Goal: Information Seeking & Learning: Learn about a topic

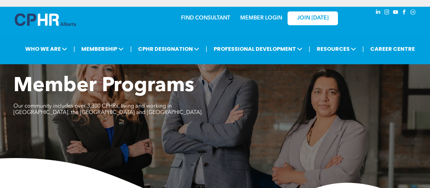
click at [250, 20] on link "MEMBER LOGIN" at bounding box center [261, 17] width 42 height 5
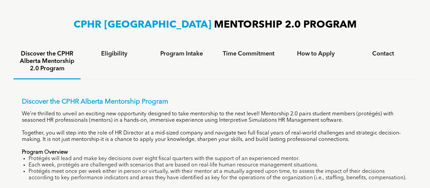
scroll to position [431, 0]
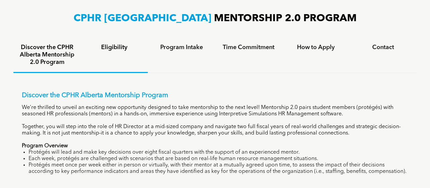
click at [110, 50] on h4 "Eligibility" at bounding box center [114, 47] width 55 height 7
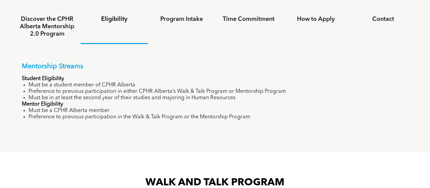
scroll to position [460, 0]
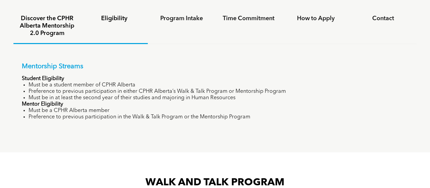
click at [49, 36] on h4 "Discover the CPHR Alberta Mentorship 2.0 Program" at bounding box center [46, 26] width 55 height 22
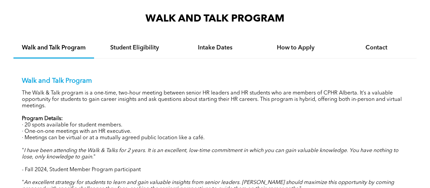
scroll to position [650, 0]
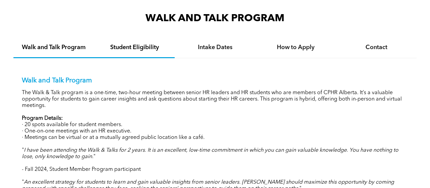
click at [154, 47] on div "Student Eligibility" at bounding box center [134, 48] width 81 height 20
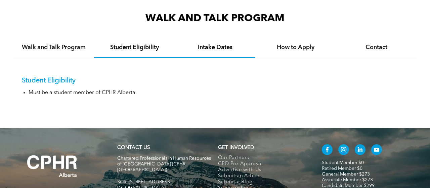
click at [211, 51] on h4 "Intake Dates" at bounding box center [215, 47] width 69 height 7
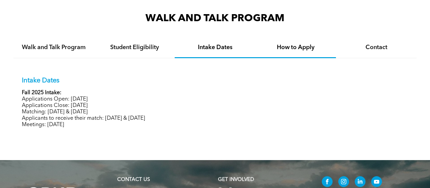
click at [272, 51] on h4 "How to Apply" at bounding box center [295, 47] width 69 height 7
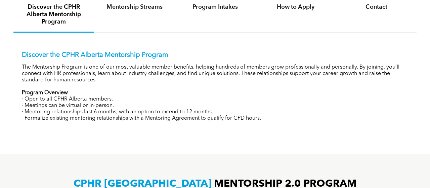
scroll to position [265, 0]
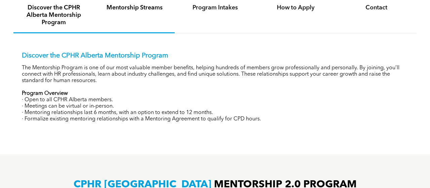
click at [126, 12] on div "Mentorship Streams" at bounding box center [134, 15] width 81 height 35
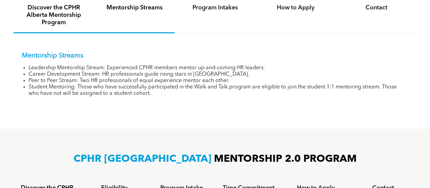
click at [46, 18] on h4 "Discover the CPHR Alberta Mentorship Program" at bounding box center [53, 15] width 69 height 22
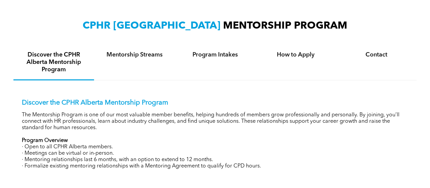
scroll to position [193, 0]
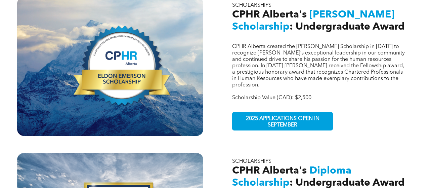
scroll to position [230, 0]
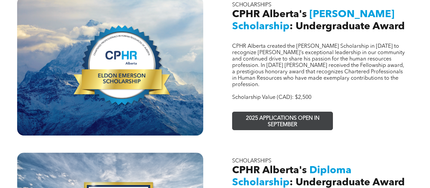
click at [311, 115] on span "2025 APPLICATIONS OPEN IN SEPTEMBER" at bounding box center [283, 121] width 98 height 19
click at [265, 112] on span "2025 APPLICATIONS OPEN IN SEPTEMBER" at bounding box center [283, 121] width 98 height 19
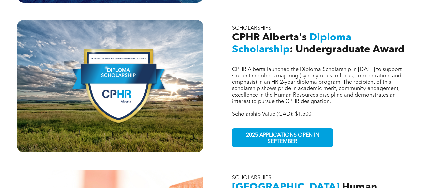
scroll to position [374, 0]
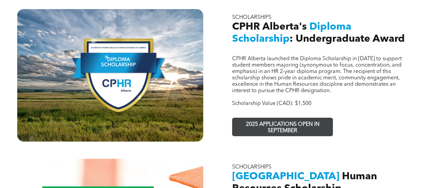
click at [249, 123] on span "2025 APPLICATIONS OPEN IN SEPTEMBER" at bounding box center [283, 127] width 98 height 19
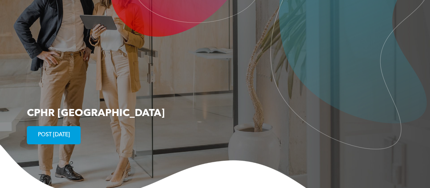
scroll to position [1334, 0]
